Goal: Task Accomplishment & Management: Use online tool/utility

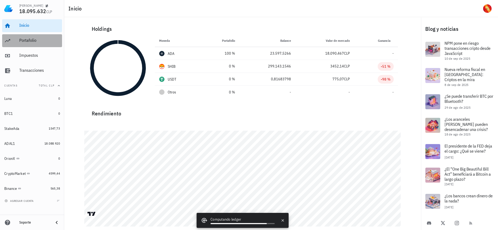
click at [31, 43] on div "Portafolio" at bounding box center [39, 40] width 41 height 5
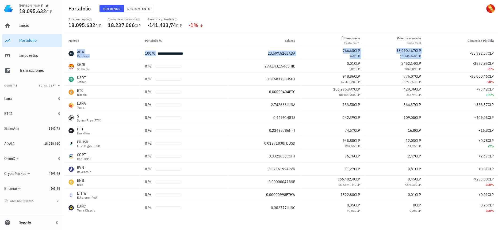
drag, startPoint x: 433, startPoint y: 49, endPoint x: 382, endPoint y: 43, distance: 51.7
click at [382, 43] on table "Moneda Portafolio % Balance Último precio Costo prom. Valor [PERSON_NAME] Costo…" at bounding box center [281, 124] width 434 height 180
click at [34, 32] on div "Inicio [GEOGRAPHIC_DATA] Impuestos [GEOGRAPHIC_DATA]" at bounding box center [32, 48] width 60 height 62
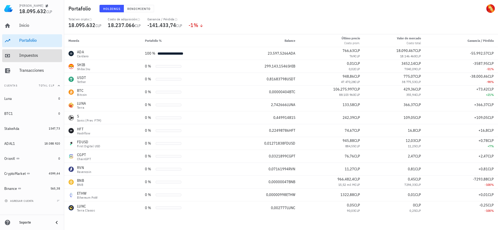
click at [39, 60] on div "Impuestos" at bounding box center [39, 56] width 41 height 12
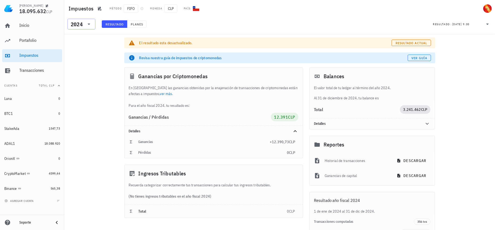
click at [79, 25] on div "2024" at bounding box center [77, 24] width 12 height 5
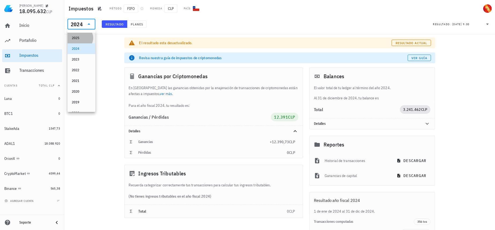
click at [83, 36] on div "2025" at bounding box center [81, 38] width 19 height 4
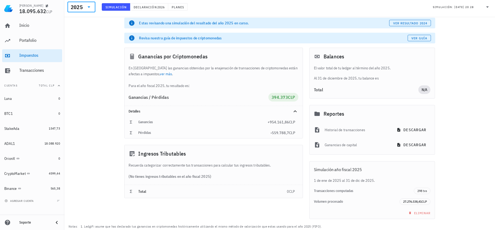
scroll to position [31, 0]
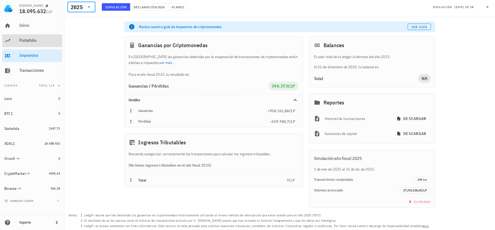
click at [26, 44] on div "Portafolio" at bounding box center [39, 41] width 41 height 12
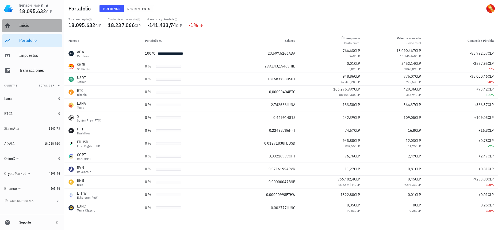
click at [45, 24] on div "Inicio" at bounding box center [39, 25] width 41 height 5
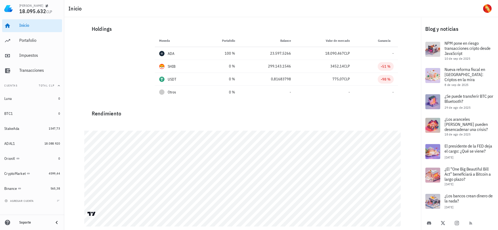
click at [39, 48] on div "Inicio [GEOGRAPHIC_DATA] Impuestos [GEOGRAPHIC_DATA]" at bounding box center [32, 48] width 60 height 62
click at [41, 43] on div "Portafolio" at bounding box center [39, 41] width 41 height 12
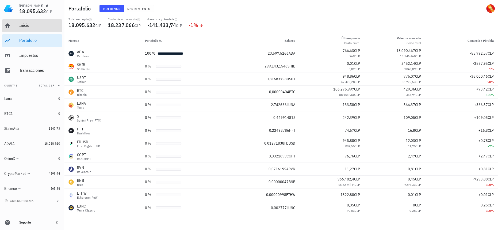
click at [46, 29] on div "Inicio" at bounding box center [39, 26] width 41 height 12
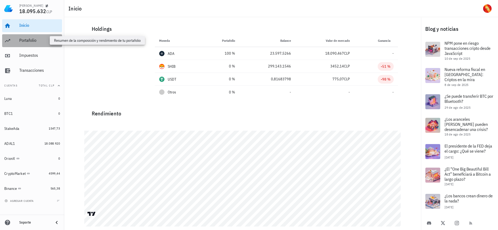
click at [41, 39] on div "Portafolio" at bounding box center [39, 40] width 41 height 5
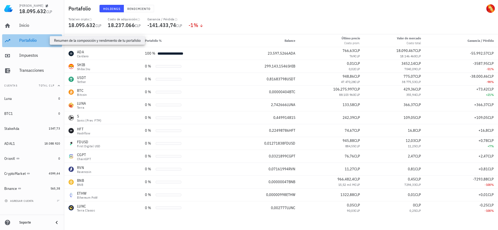
click at [41, 39] on div "Portafolio" at bounding box center [39, 40] width 41 height 5
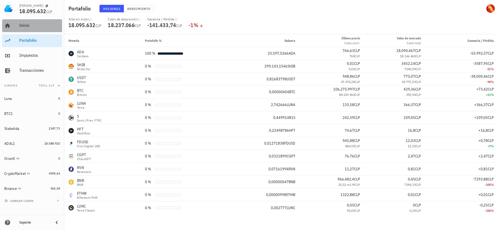
click at [44, 27] on div "Inicio" at bounding box center [39, 25] width 41 height 5
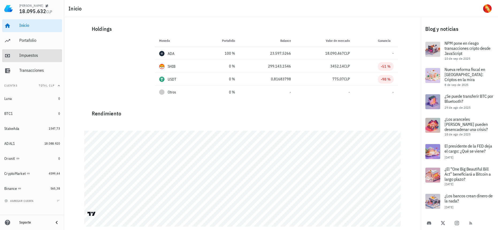
click at [42, 62] on div "Impuestos" at bounding box center [39, 56] width 41 height 12
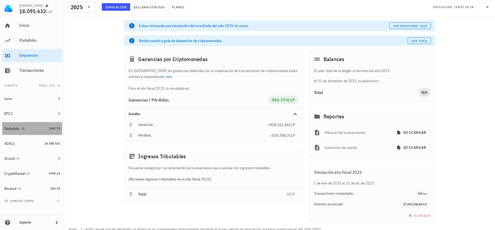
click at [48, 133] on link "StakeAda 1547,73" at bounding box center [32, 128] width 60 height 13
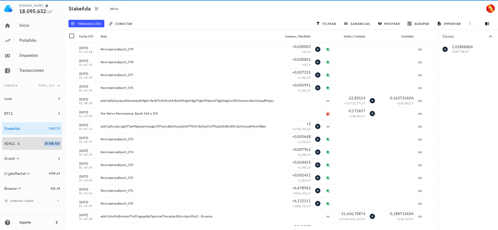
click at [47, 145] on span "18.088.920" at bounding box center [52, 143] width 16 height 4
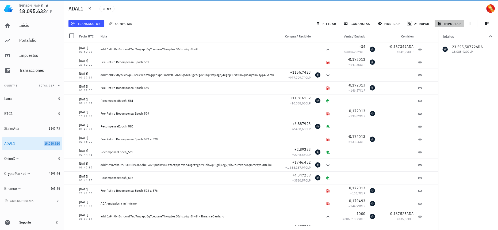
click at [440, 22] on icon "button" at bounding box center [439, 23] width 4 height 4
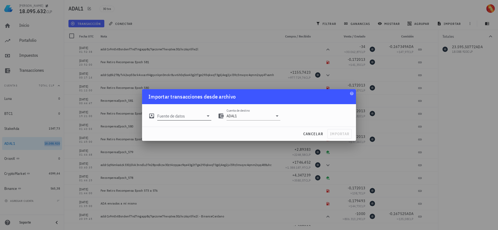
click at [206, 118] on icon at bounding box center [208, 116] width 6 height 6
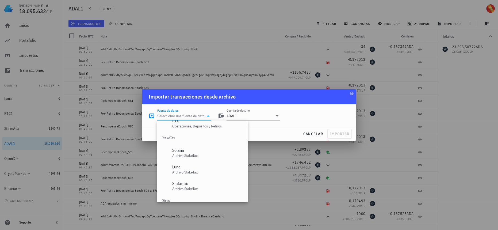
scroll to position [223, 0]
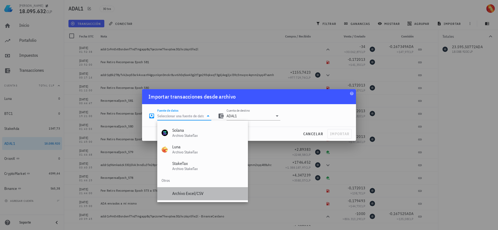
click at [197, 193] on div "Archivo Excel/CSV" at bounding box center [207, 193] width 71 height 5
type input "Archivo Excel/CSV"
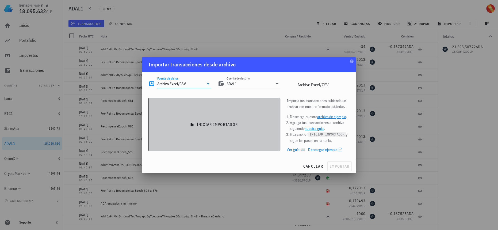
click at [250, 118] on button "iniciar importador" at bounding box center [215, 125] width 132 height 54
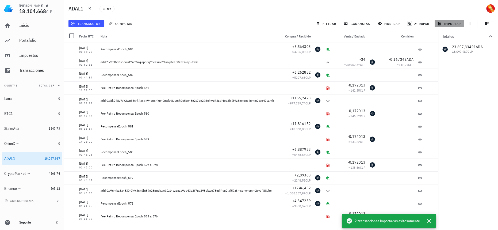
click at [447, 23] on span "importar" at bounding box center [449, 23] width 23 height 4
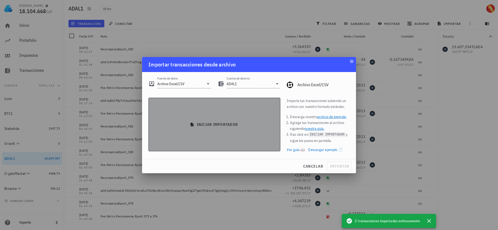
click at [193, 126] on icon "button" at bounding box center [192, 124] width 3 height 3
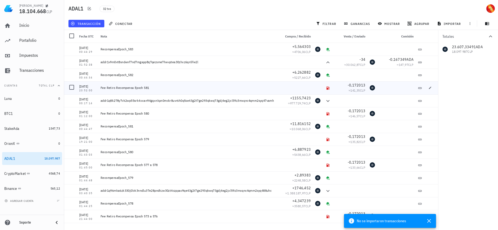
drag, startPoint x: 154, startPoint y: 87, endPoint x: 145, endPoint y: 90, distance: 9.7
click at [145, 90] on div "Fee Retiro Recompensa Epoch 581" at bounding box center [189, 88] width 176 height 4
click at [151, 75] on div "RecompensaEpoch_582" at bounding box center [189, 75] width 176 height 4
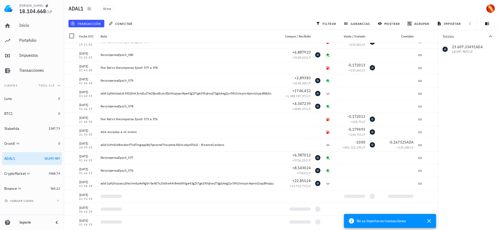
scroll to position [0, 0]
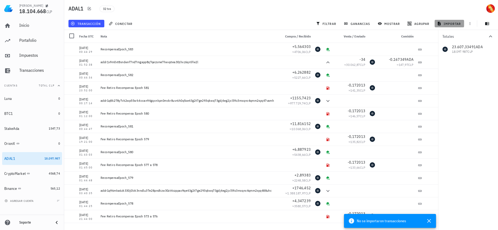
click at [444, 24] on span "importar" at bounding box center [449, 23] width 23 height 4
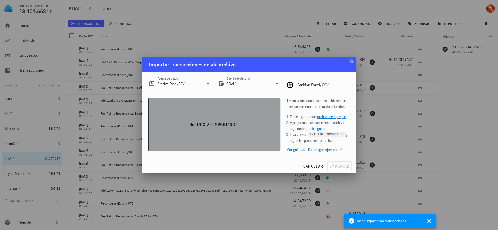
click at [231, 113] on button "iniciar importador" at bounding box center [215, 125] width 132 height 54
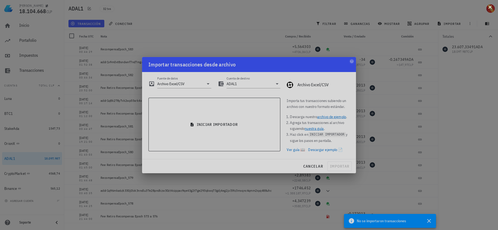
click at [492, 7] on button at bounding box center [490, 6] width 5 height 5
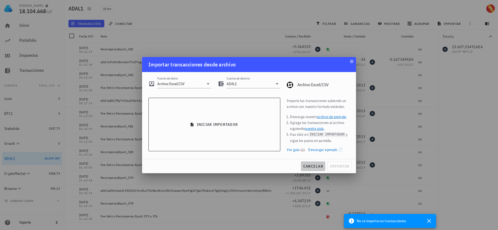
click at [308, 164] on span "cancelar" at bounding box center [313, 166] width 20 height 5
